Goal: Task Accomplishment & Management: Manage account settings

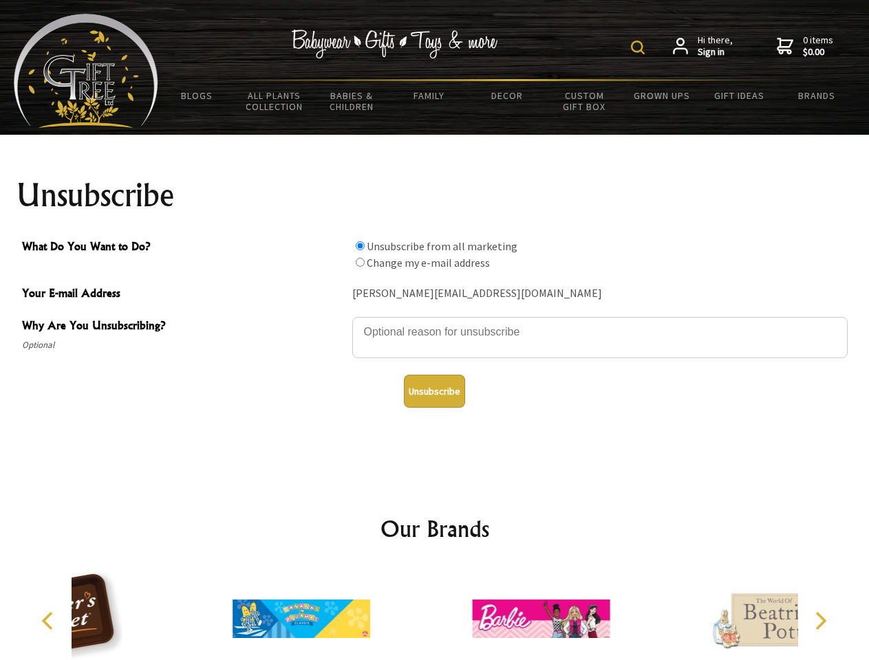
click at [640, 47] on img at bounding box center [638, 48] width 14 height 14
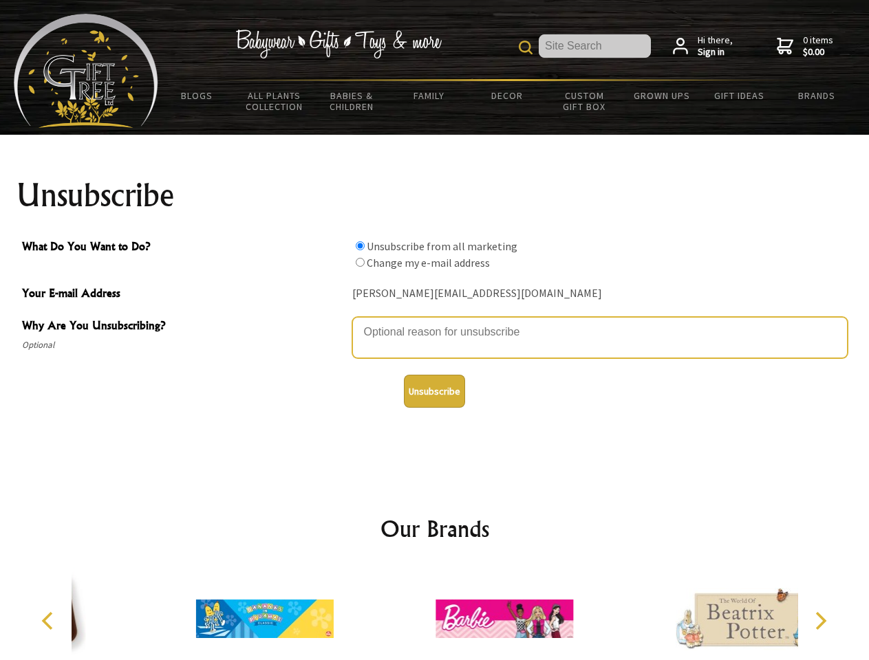
click at [435, 322] on textarea "Why Are You Unsubscribing?" at bounding box center [599, 337] width 495 height 41
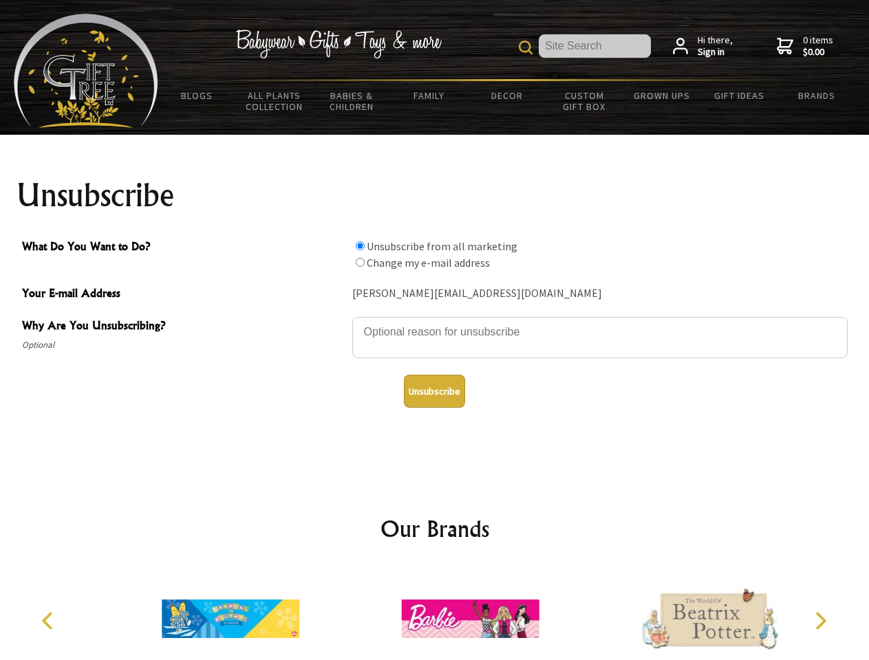
click at [360, 246] on input "What Do You Want to Do?" at bounding box center [360, 245] width 9 height 9
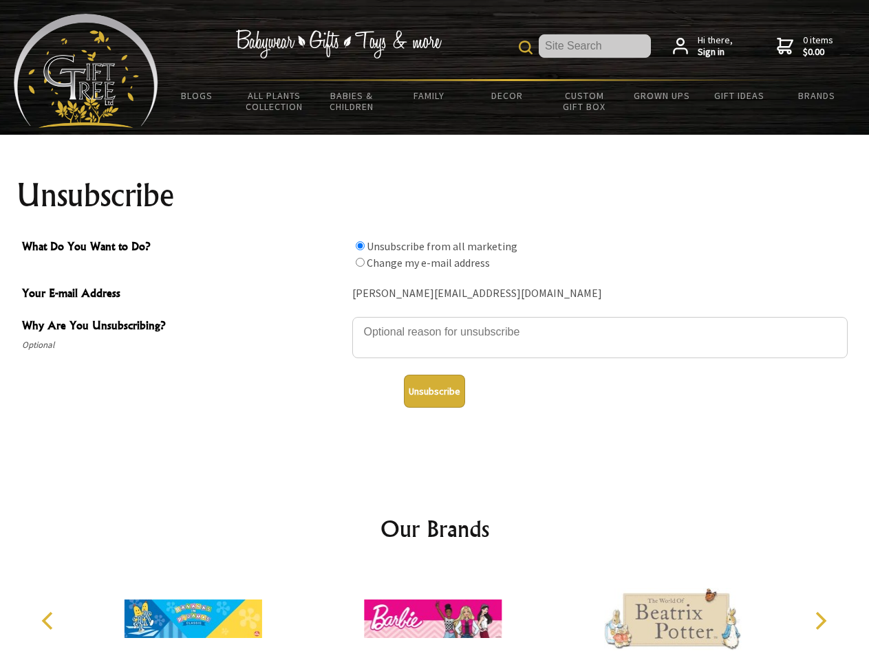
click at [360, 262] on input "What Do You Want to Do?" at bounding box center [360, 262] width 9 height 9
radio input "true"
click at [434, 391] on button "Unsubscribe" at bounding box center [434, 391] width 61 height 33
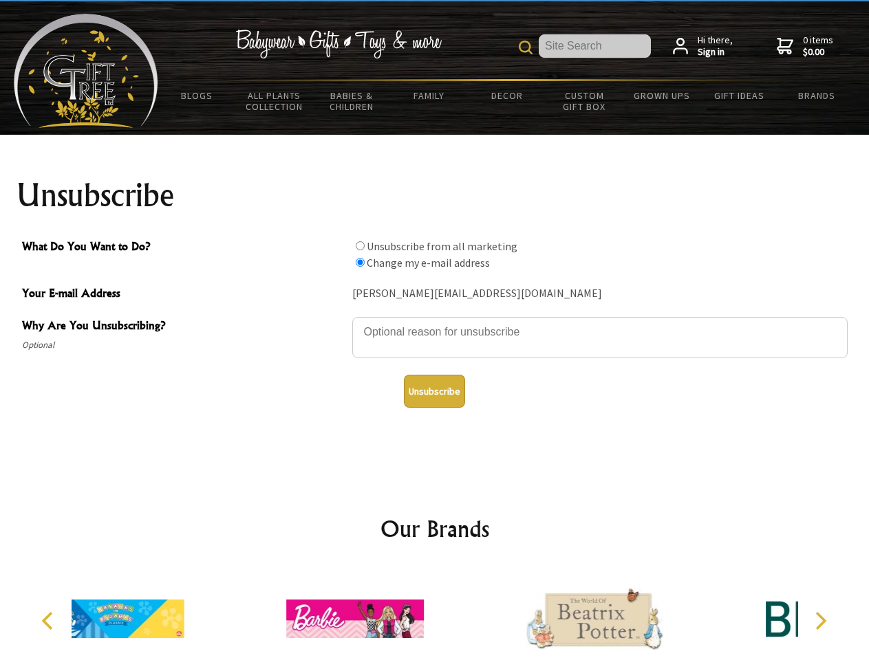
click at [435, 614] on div at bounding box center [354, 620] width 239 height 107
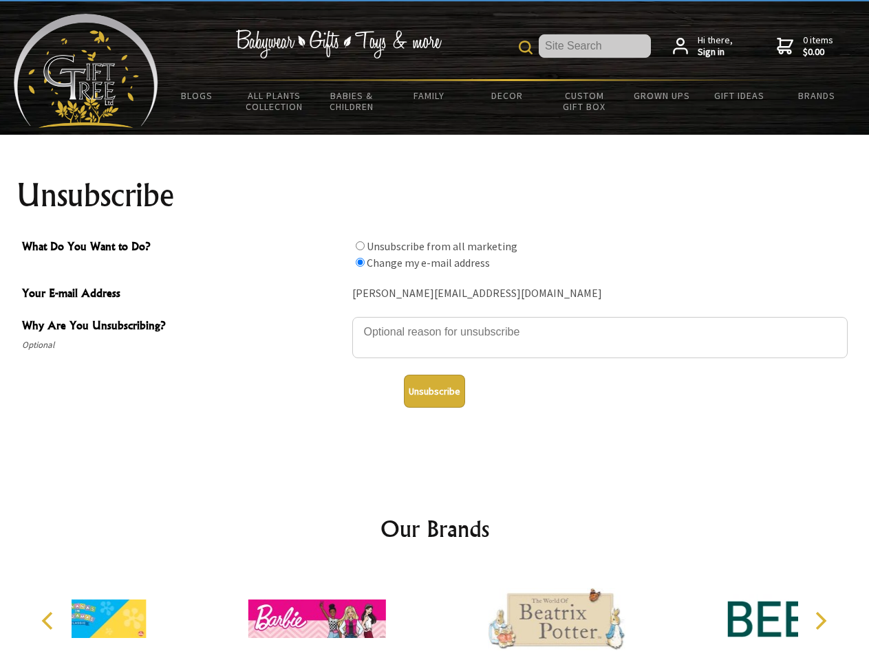
click at [50, 621] on icon "Previous" at bounding box center [49, 621] width 18 height 18
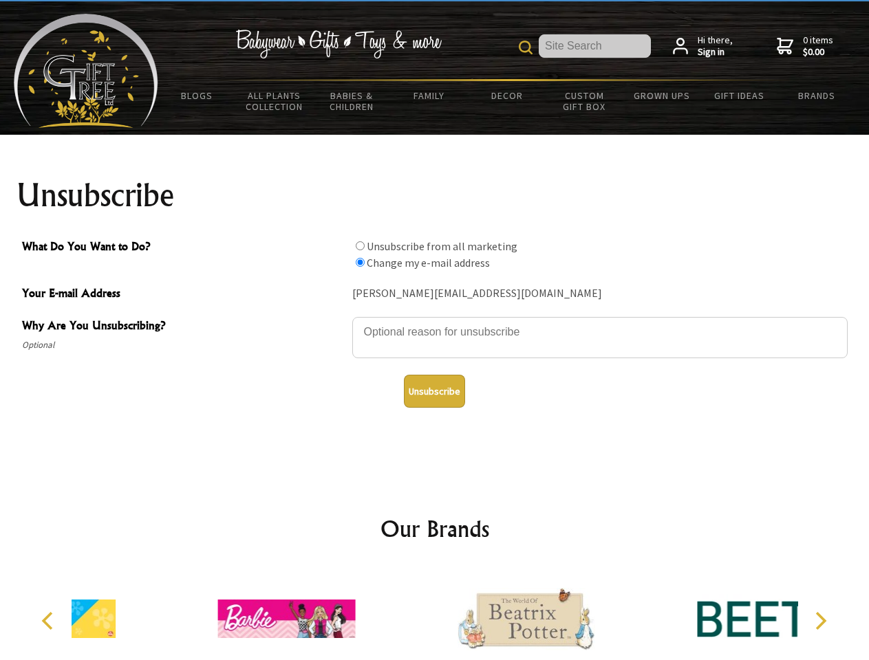
click at [820, 621] on icon "Next" at bounding box center [819, 621] width 18 height 18
